Goal: Task Accomplishment & Management: Use online tool/utility

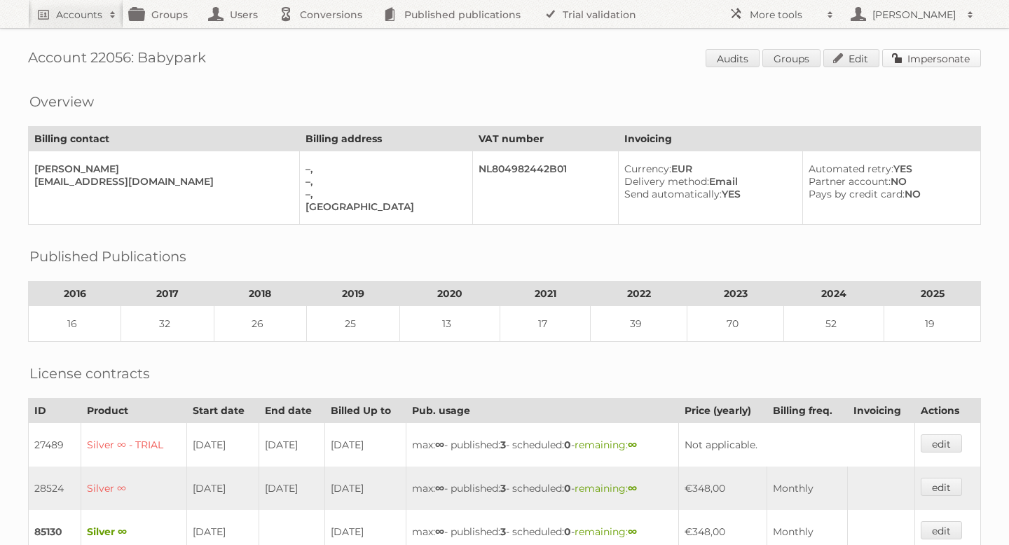
click at [919, 55] on link "Impersonate" at bounding box center [931, 58] width 99 height 18
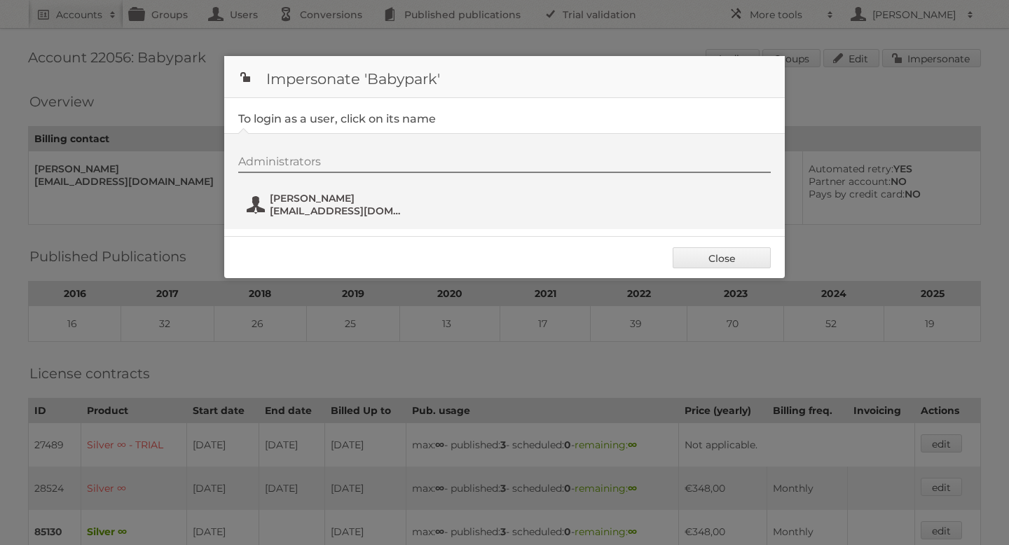
click at [279, 203] on span "[PERSON_NAME]" at bounding box center [338, 198] width 136 height 13
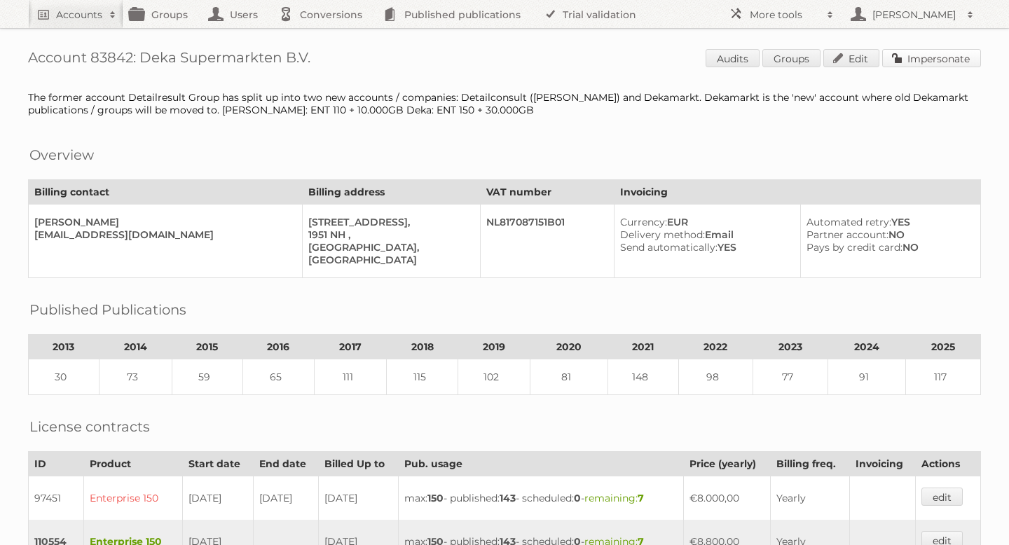
click at [943, 62] on link "Impersonate" at bounding box center [931, 58] width 99 height 18
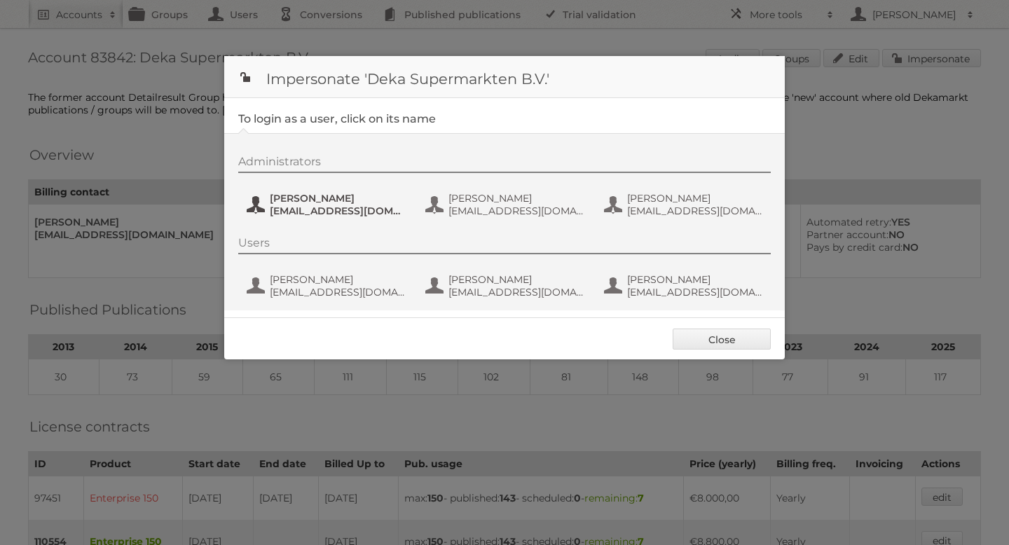
click at [361, 191] on button "Delany van Damme dvdamme@dekamarkt.nl" at bounding box center [327, 205] width 165 height 28
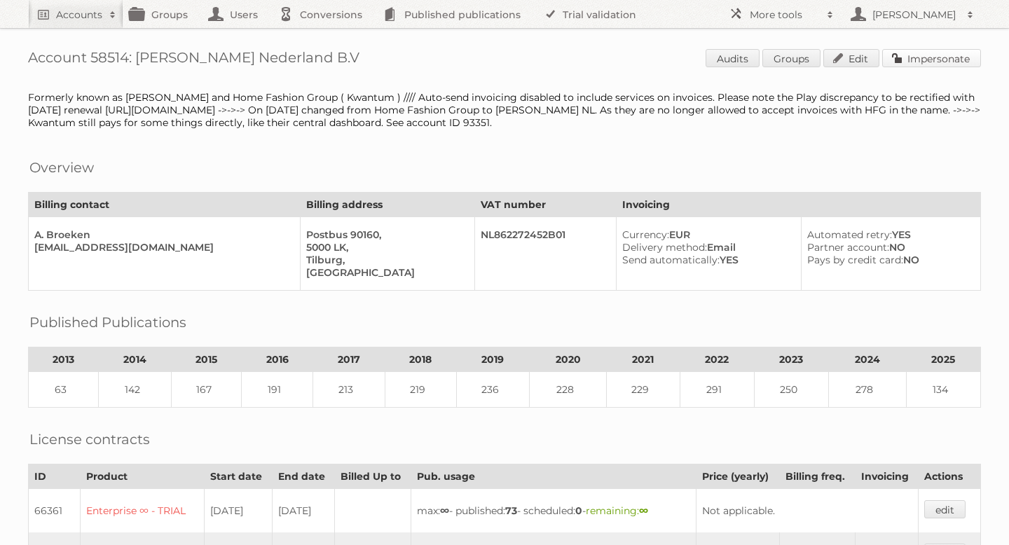
click at [906, 64] on link "Impersonate" at bounding box center [931, 58] width 99 height 18
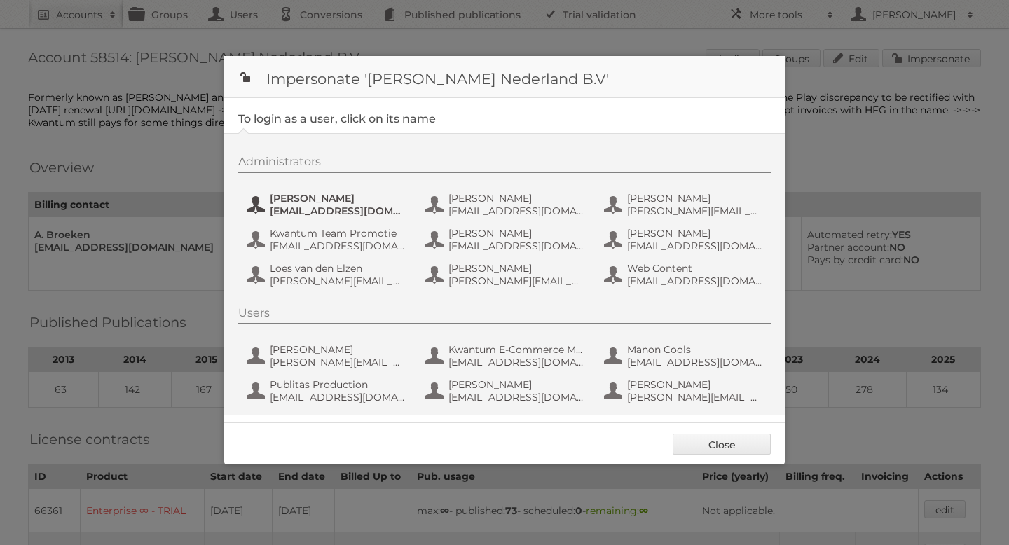
click at [310, 214] on span "aguiking@leenbakker.nl" at bounding box center [338, 211] width 136 height 13
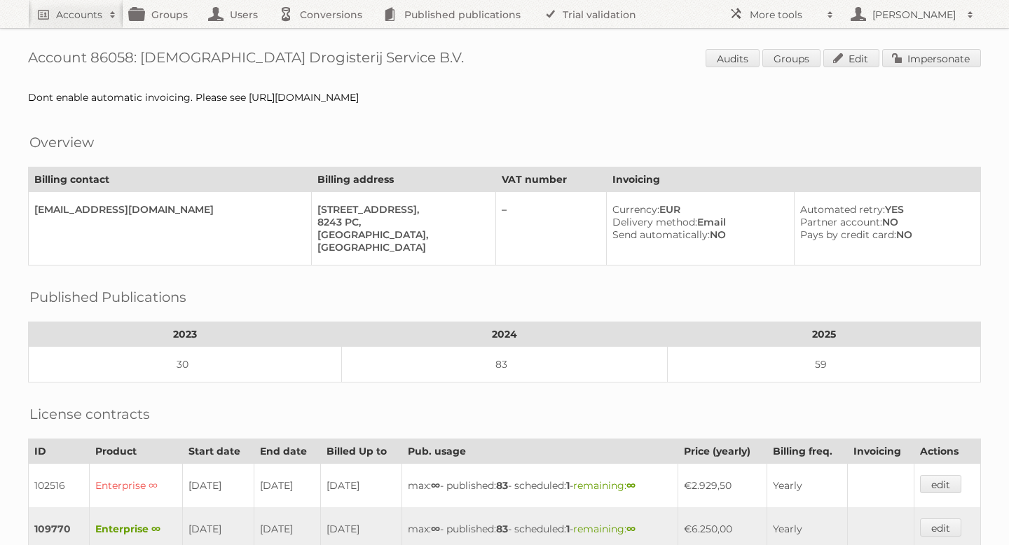
click at [920, 46] on div "Account 86058: Nederlandse Drogisterij Service B.V. Audits Groups Edit Imperson…" at bounding box center [504, 527] width 1009 height 1054
click at [902, 60] on link "Impersonate" at bounding box center [931, 58] width 99 height 18
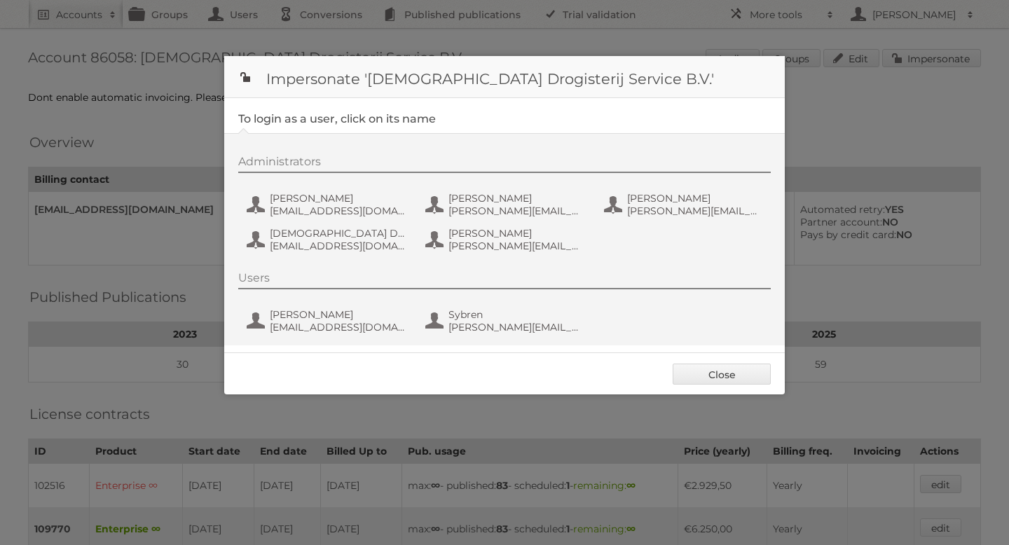
click at [352, 190] on div "Administrators Camiel Wanders camiel.waanders@da.nl Emily Mocci Perez emily.moc…" at bounding box center [511, 206] width 546 height 102
click at [333, 207] on span "camiel.waanders@da.nl" at bounding box center [338, 211] width 136 height 13
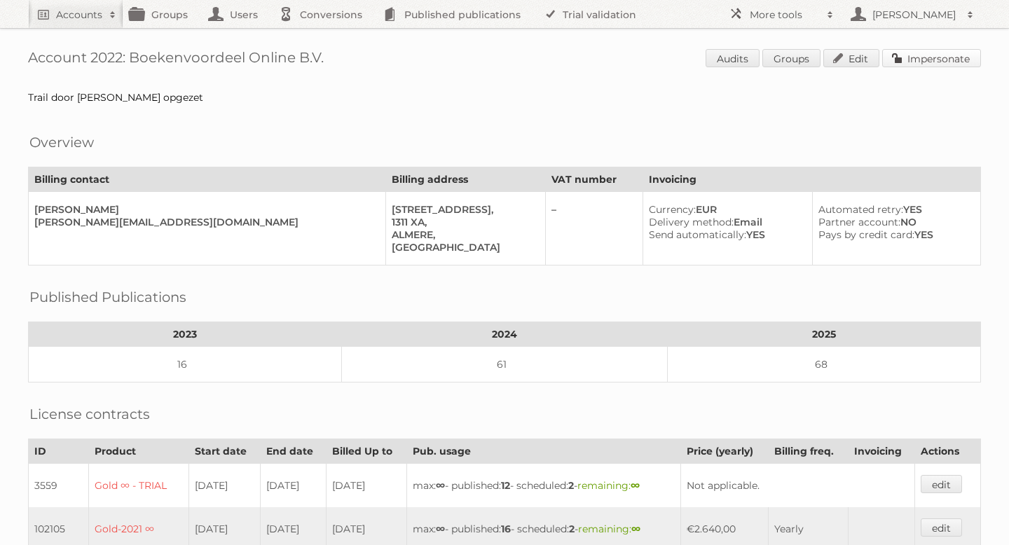
click at [909, 62] on link "Impersonate" at bounding box center [931, 58] width 99 height 18
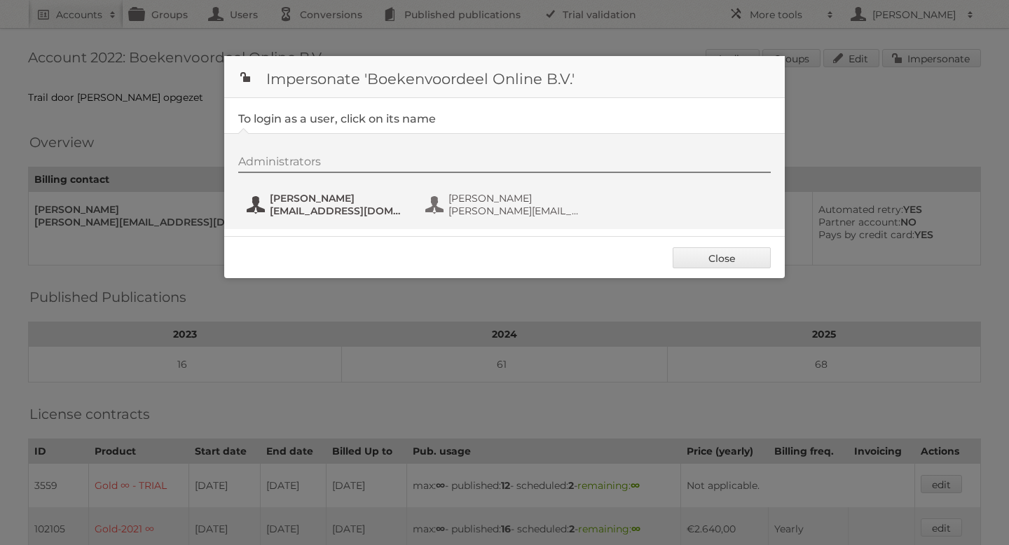
click at [326, 211] on span "[EMAIL_ADDRESS][DOMAIN_NAME]" at bounding box center [338, 211] width 136 height 13
